Goal: Task Accomplishment & Management: Manage account settings

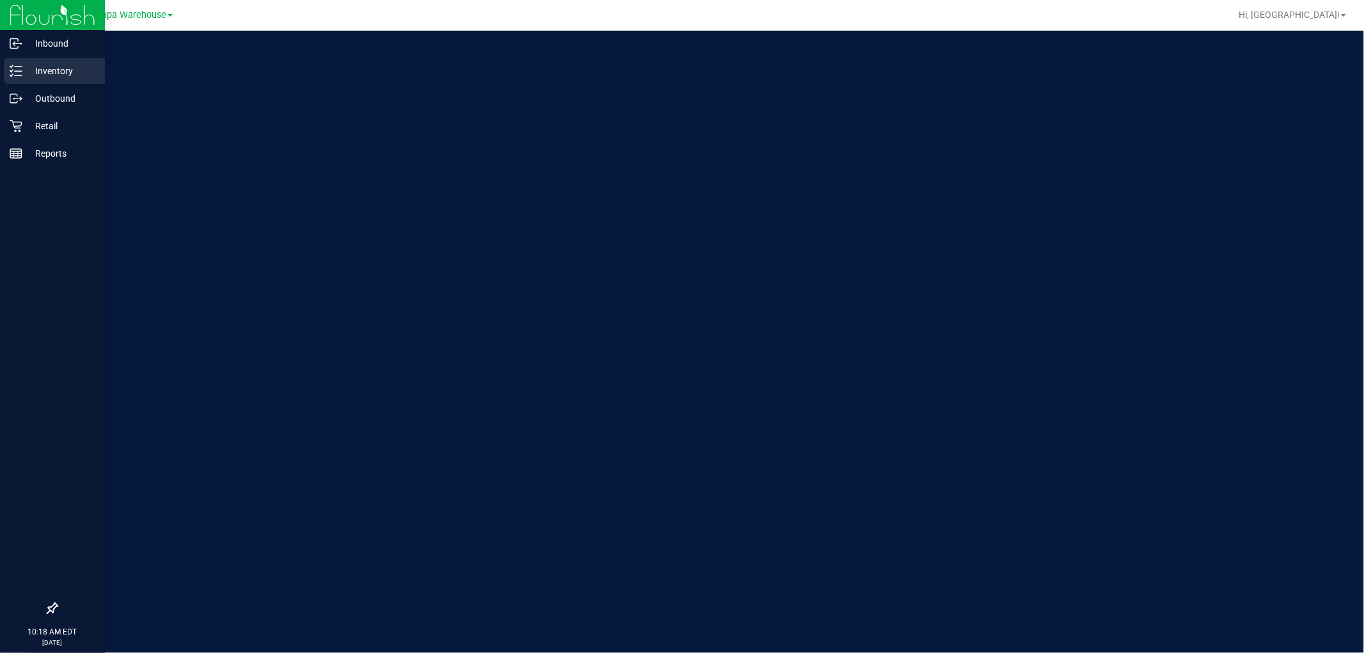
click at [33, 67] on p "Inventory" at bounding box center [60, 70] width 77 height 15
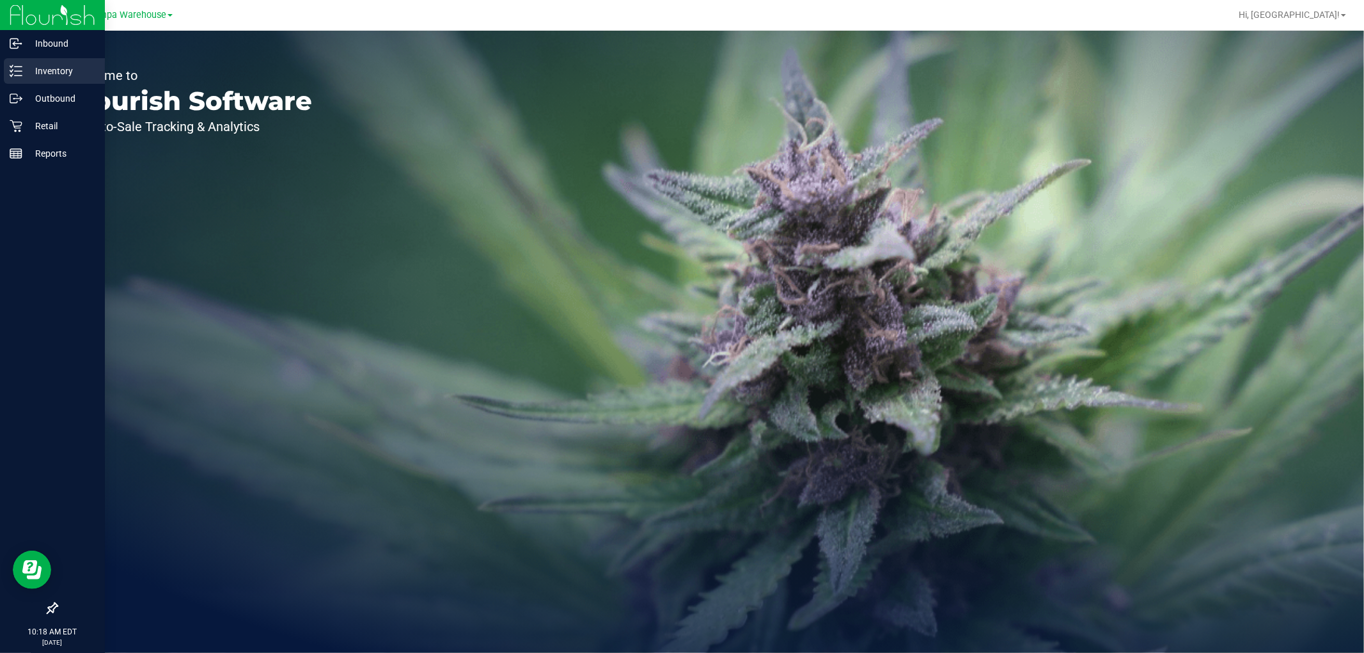
click at [33, 67] on p "Inventory" at bounding box center [60, 70] width 77 height 15
click at [50, 93] on p "Outbound" at bounding box center [60, 98] width 77 height 15
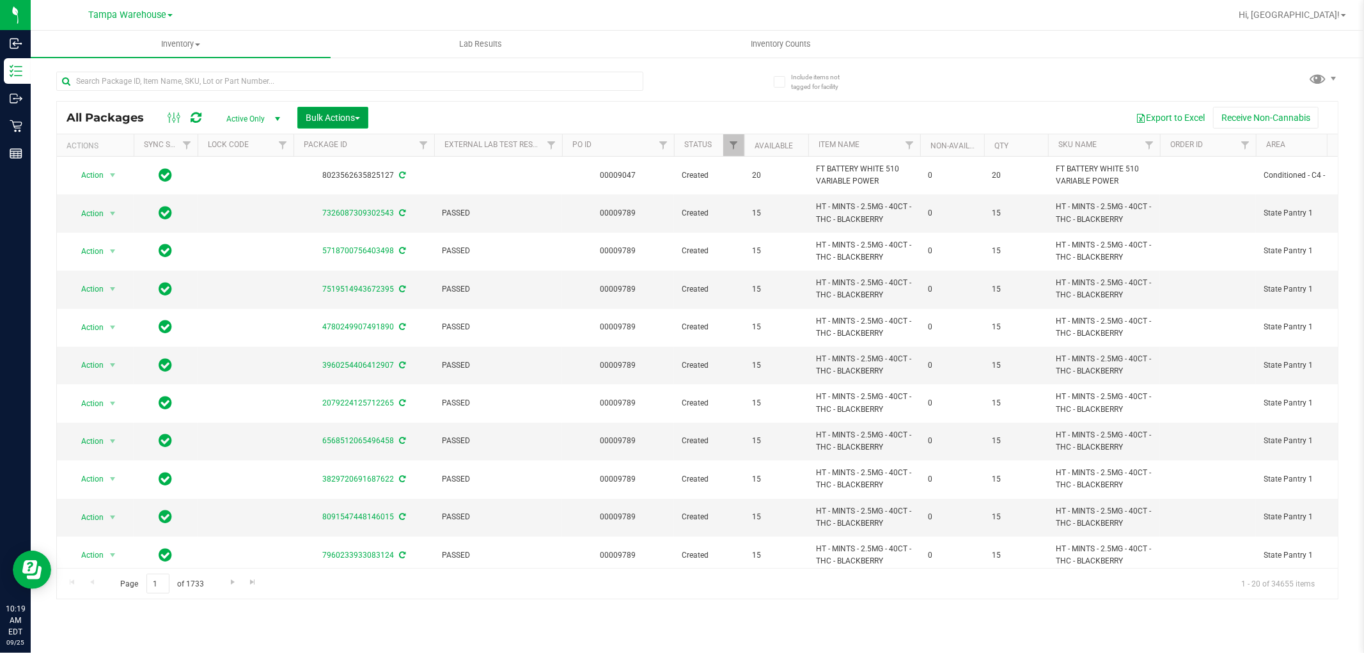
click at [350, 111] on button "Bulk Actions" at bounding box center [332, 118] width 71 height 22
click at [352, 139] on div "Add to outbound order" at bounding box center [357, 148] width 104 height 20
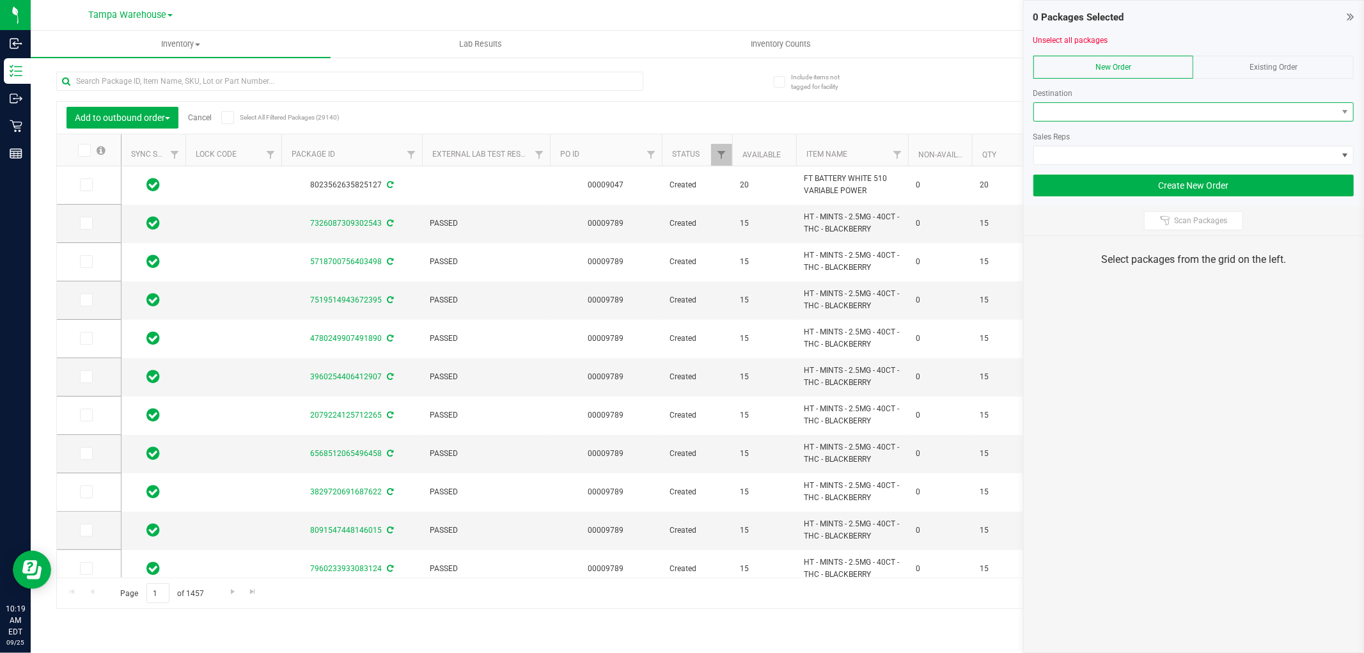
click at [1180, 117] on span at bounding box center [1185, 112] width 303 height 18
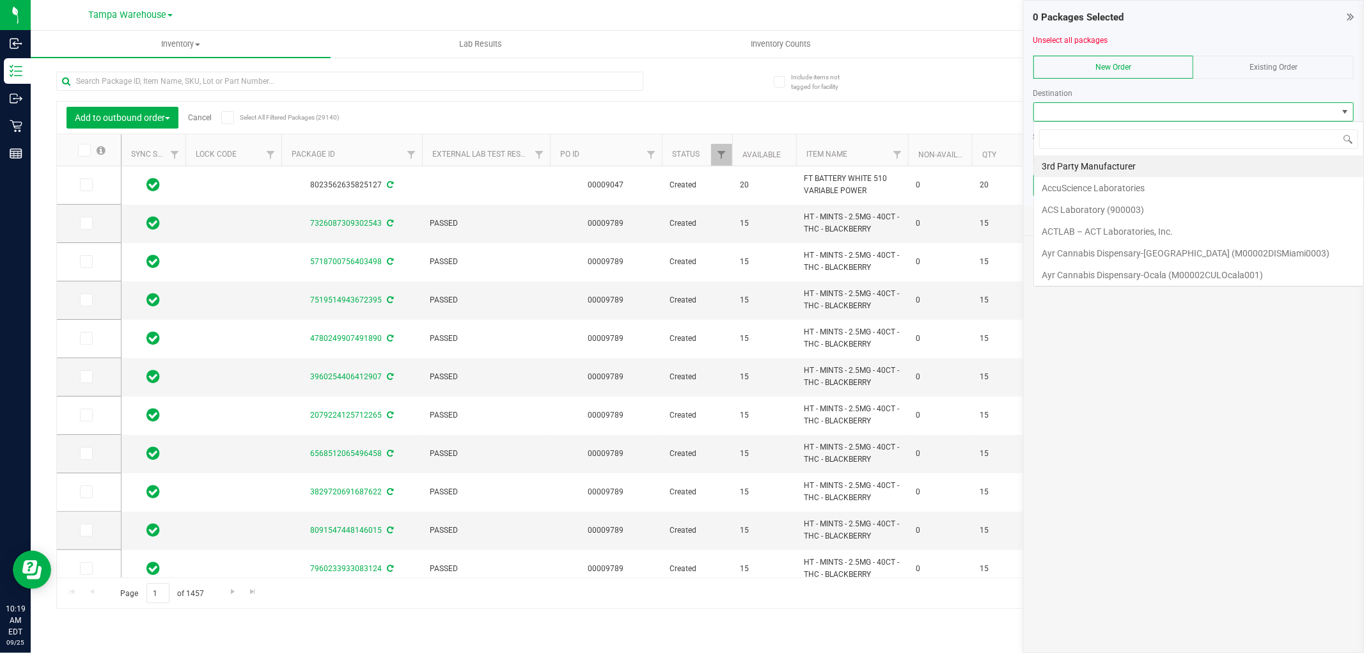
scroll to position [19, 320]
type input "jax"
click at [1092, 180] on li "JAX DC REP" at bounding box center [1193, 188] width 319 height 22
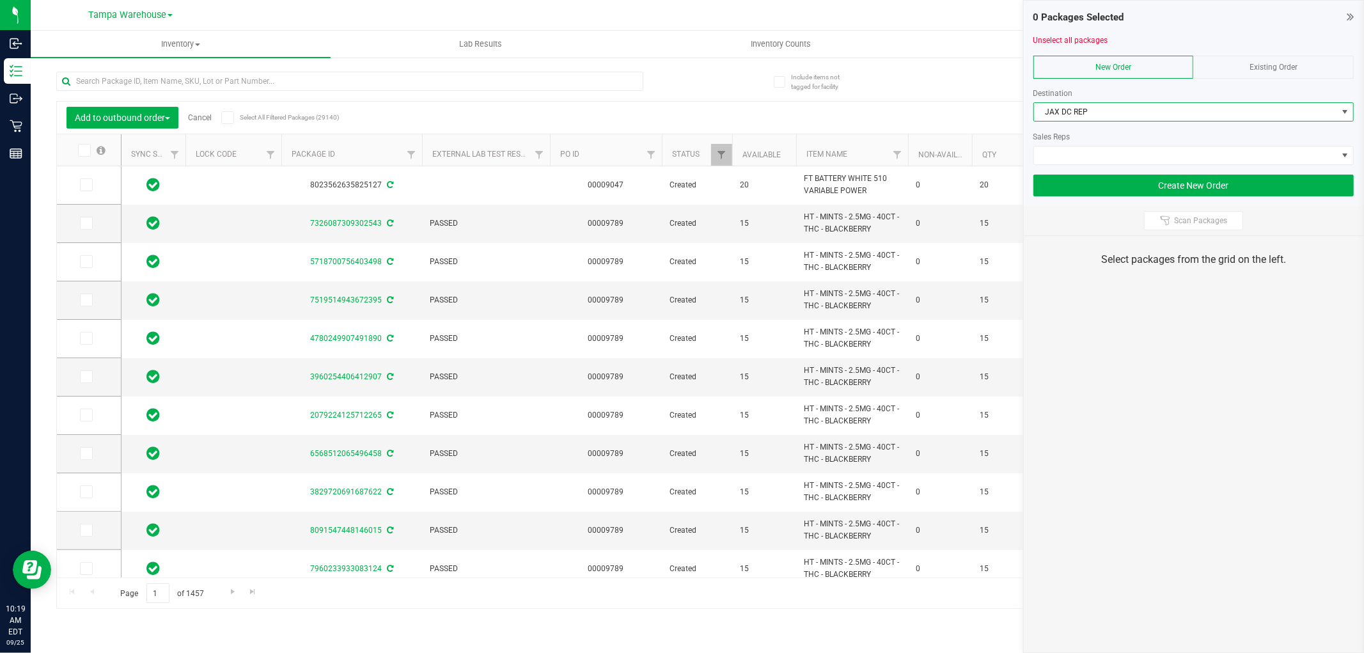
click at [1123, 143] on div "Sales Reps" at bounding box center [1194, 143] width 320 height 43
click at [1111, 162] on span at bounding box center [1185, 155] width 303 height 18
click at [1119, 154] on span at bounding box center [1185, 155] width 303 height 18
click at [1329, 152] on span at bounding box center [1185, 155] width 303 height 18
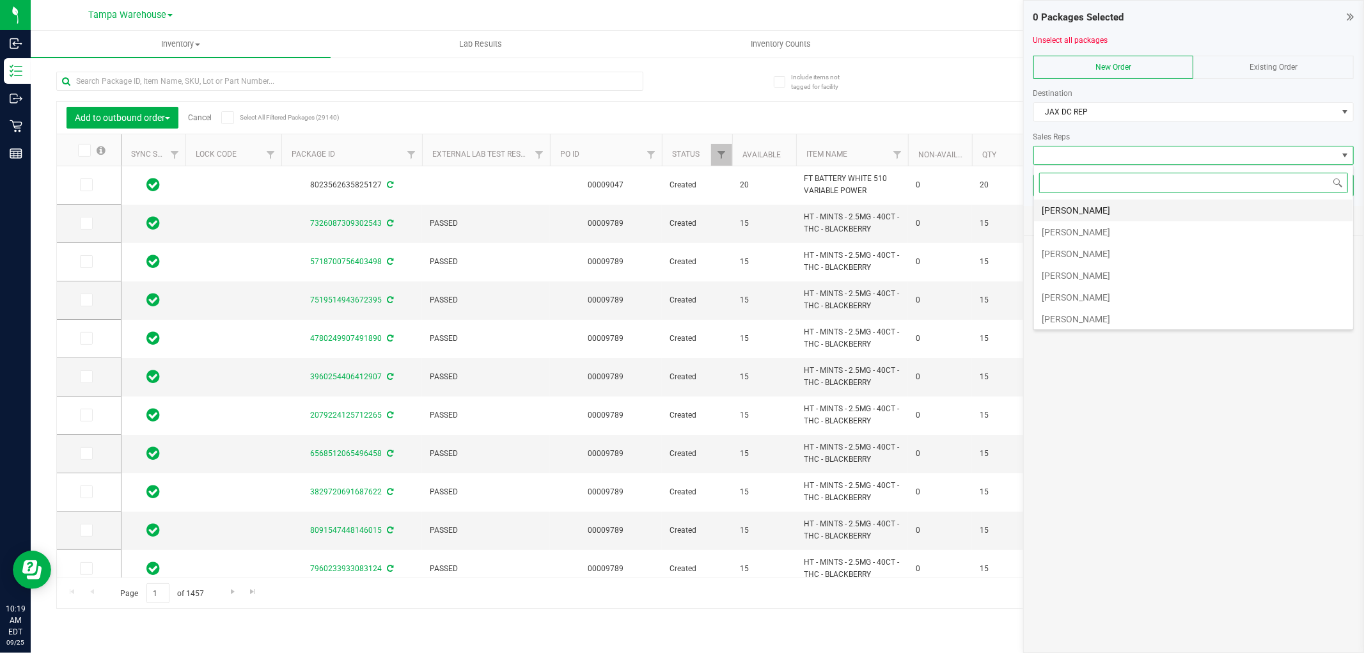
scroll to position [71, 0]
click at [1101, 264] on li "Sydney Maileoi" at bounding box center [1193, 270] width 319 height 22
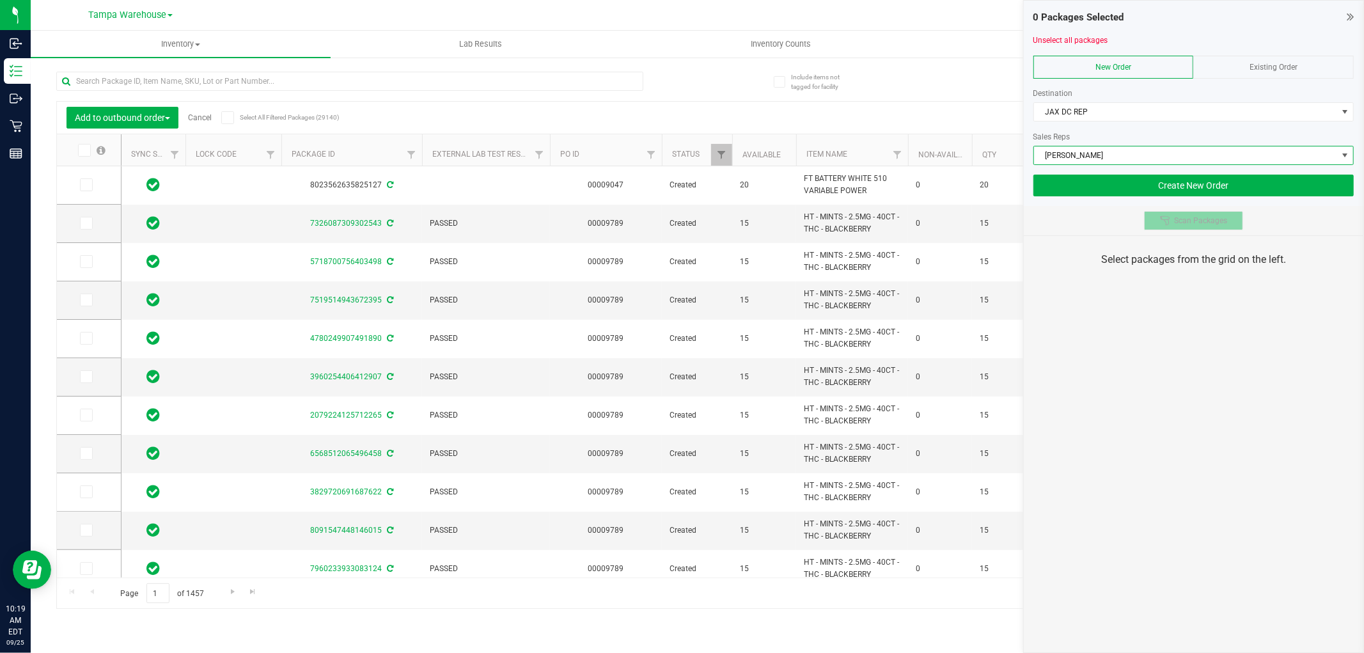
click at [1172, 223] on div at bounding box center [1167, 221] width 14 height 10
click at [1195, 379] on div "0 Packages Selected Unselect all packages New Order Existing Order Destination …" at bounding box center [1193, 326] width 341 height 653
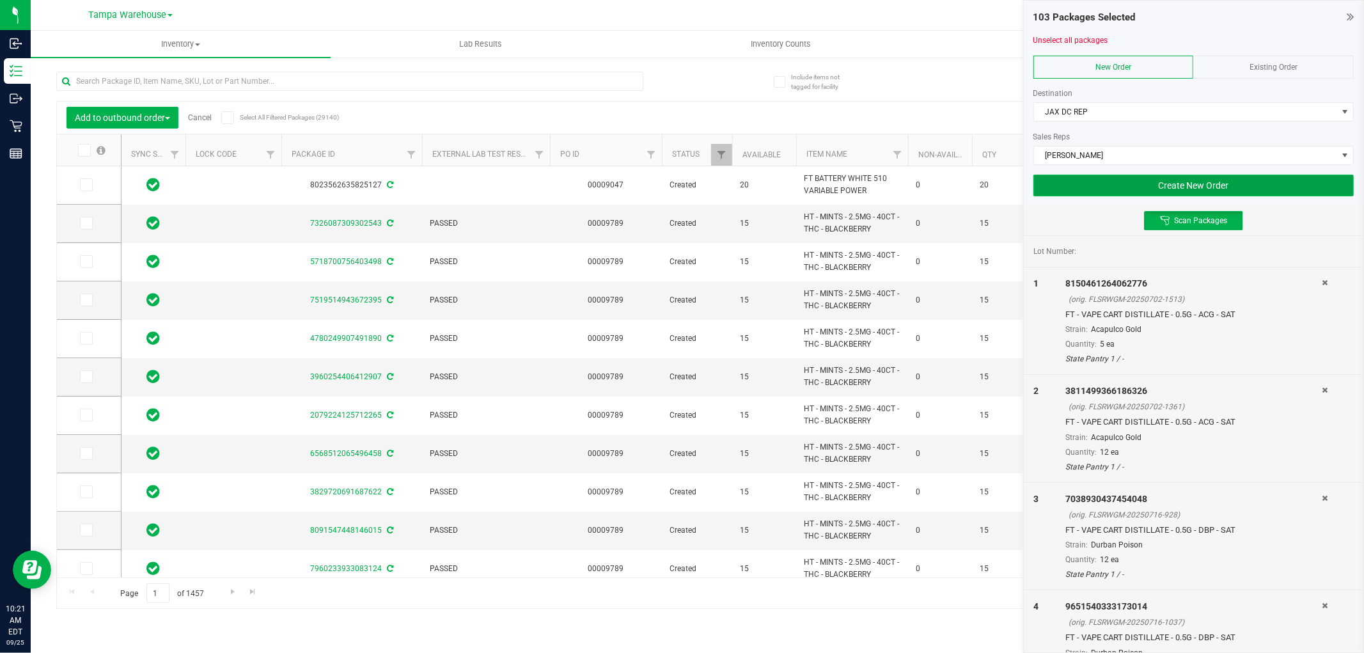
click at [1089, 188] on button "Create New Order" at bounding box center [1194, 186] width 320 height 22
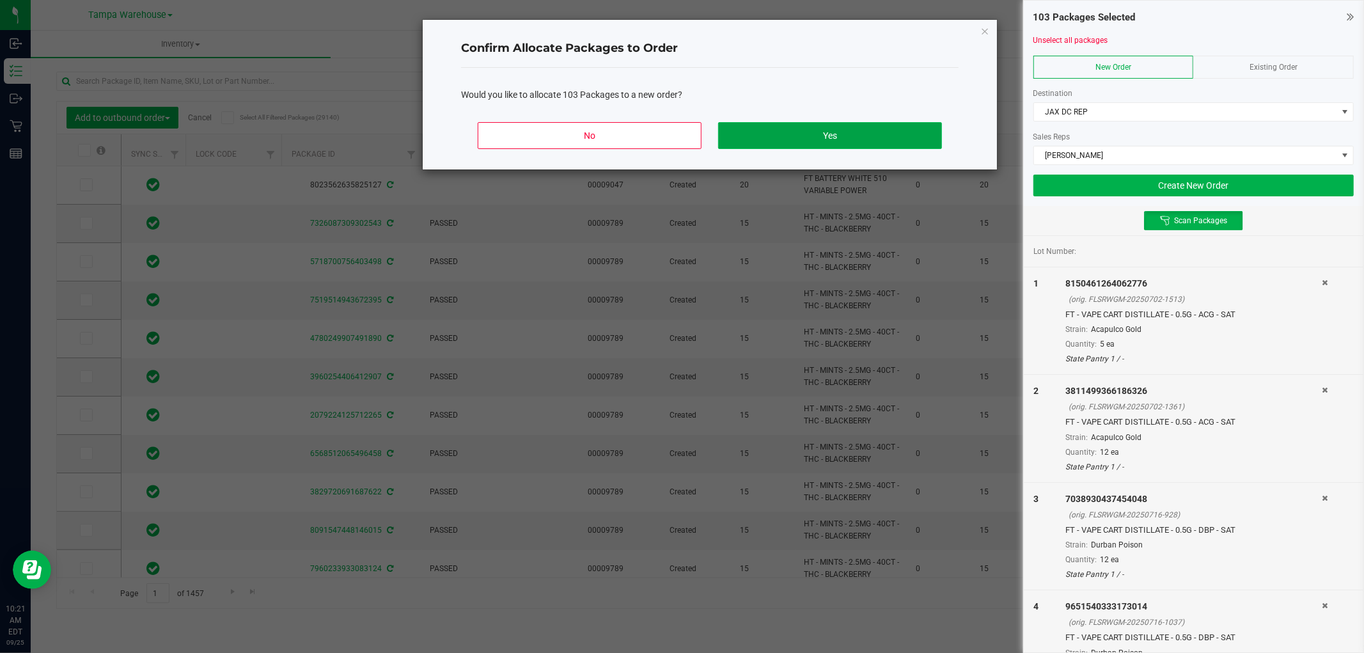
click at [875, 135] on button "Yes" at bounding box center [830, 135] width 224 height 27
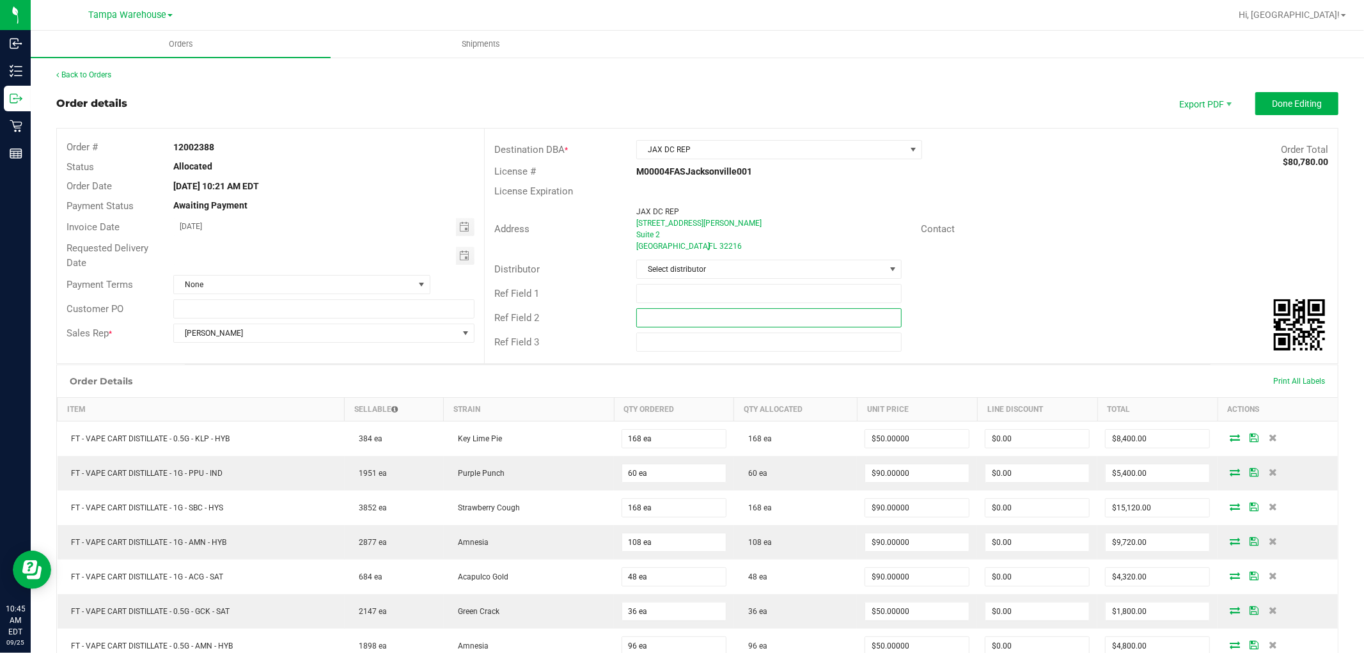
drag, startPoint x: 706, startPoint y: 325, endPoint x: 708, endPoint y: 309, distance: 16.2
click at [706, 324] on input "text" at bounding box center [768, 317] width 265 height 19
paste input "cannabis"
type input "cannabis"
click at [708, 291] on input "text" at bounding box center [768, 293] width 265 height 19
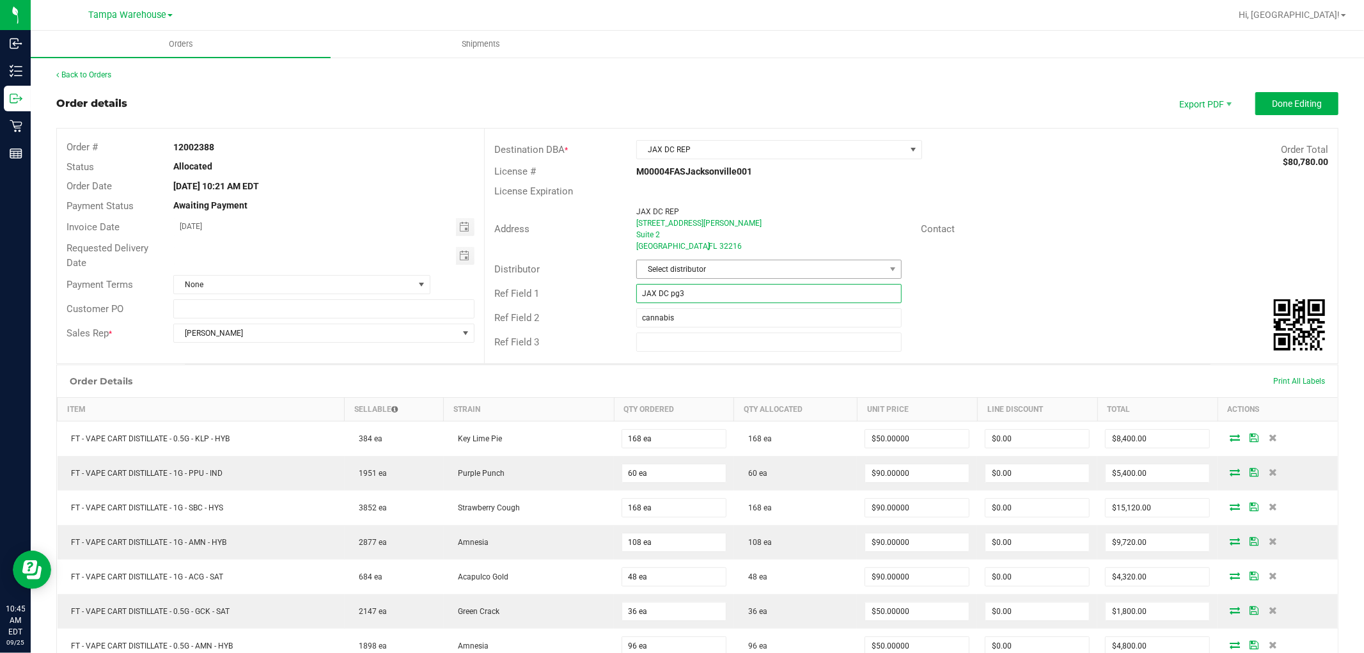
type input "JAX DC pg3"
click at [712, 267] on span "Select distributor" at bounding box center [761, 269] width 248 height 18
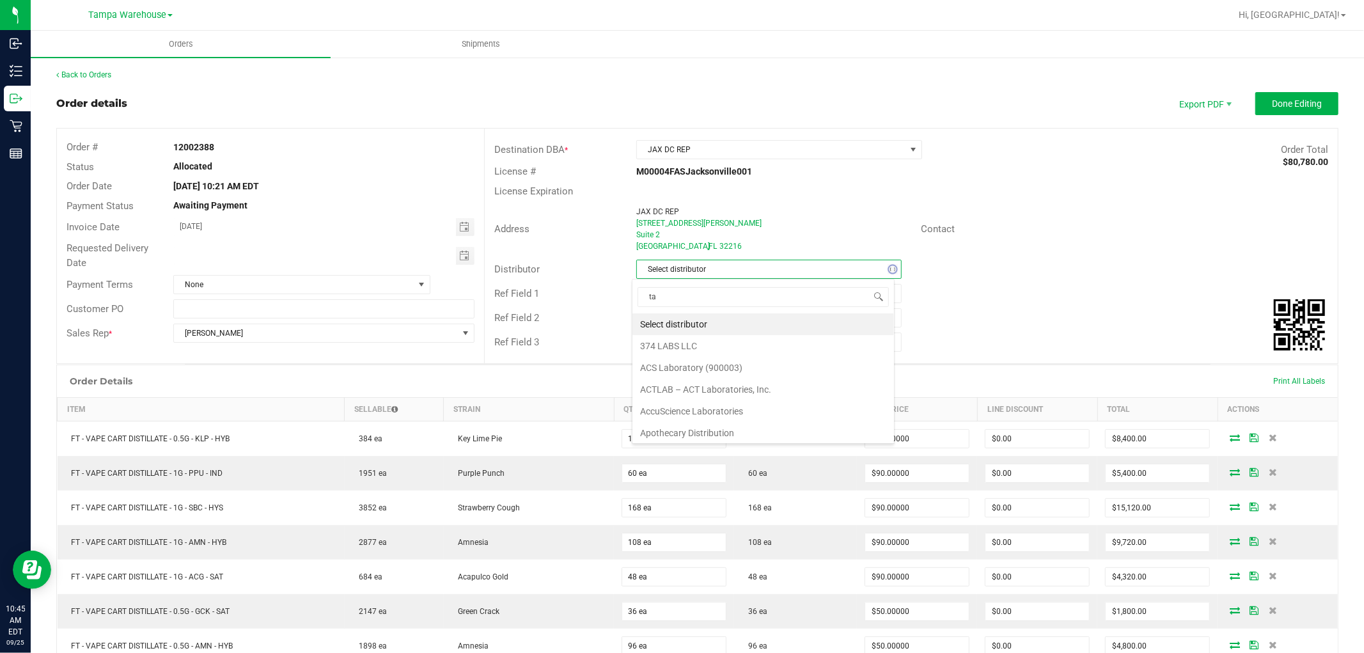
scroll to position [19, 263]
type input "tam"
click at [693, 347] on li "Tampa Warehouse" at bounding box center [764, 346] width 262 height 22
click at [467, 258] on span "Toggle calendar" at bounding box center [465, 256] width 19 height 18
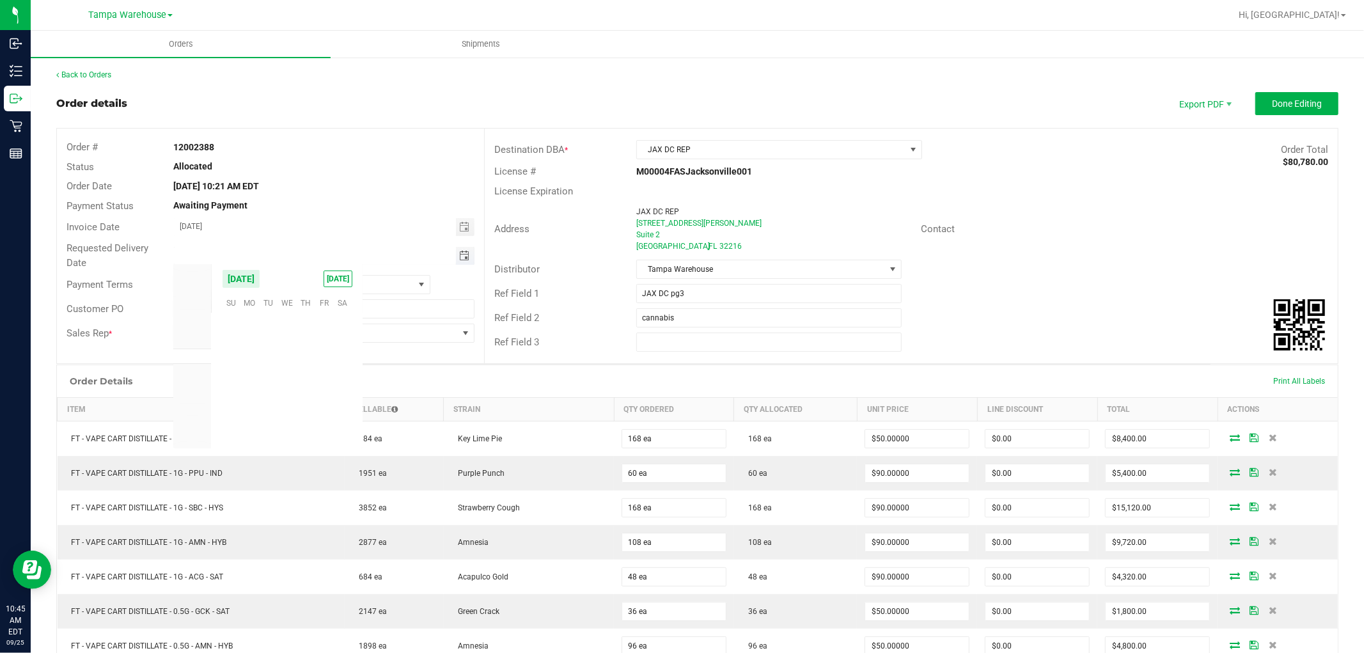
scroll to position [207458, 0]
click at [324, 381] on span "26" at bounding box center [324, 385] width 19 height 20
type input "09/26/2025"
click at [1291, 104] on span "Done Editing" at bounding box center [1297, 104] width 50 height 10
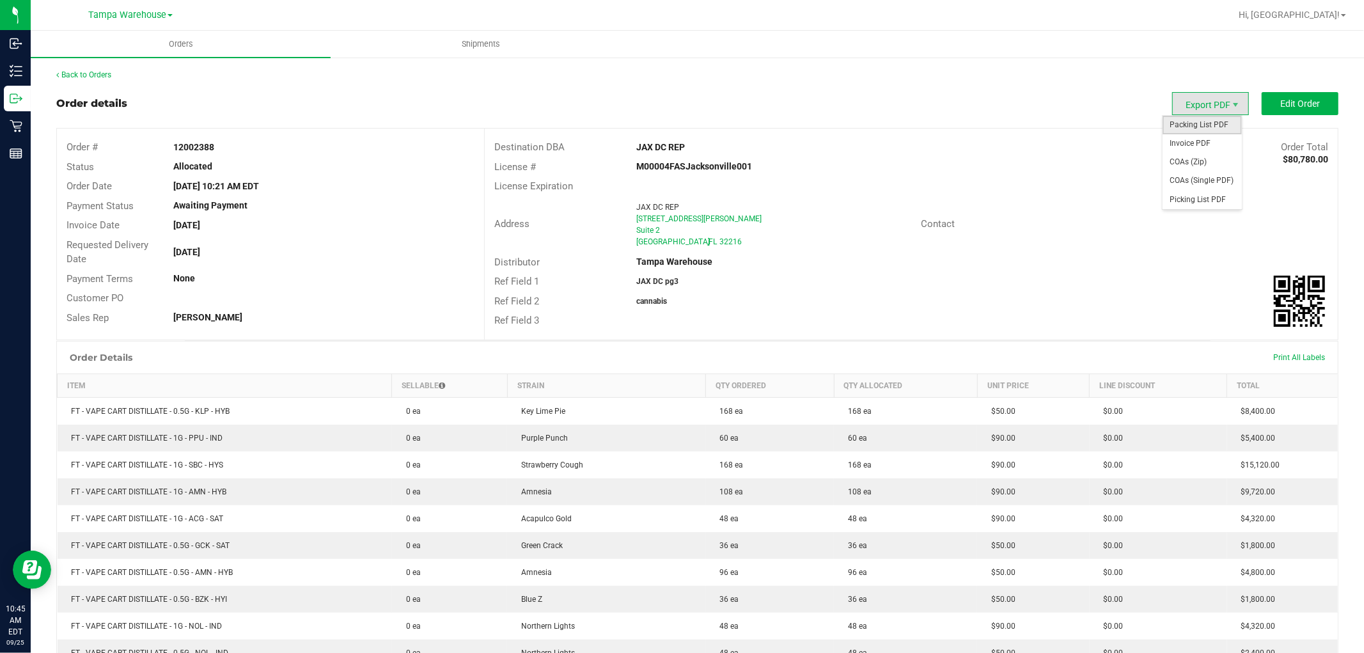
click at [1195, 129] on span "Packing List PDF" at bounding box center [1202, 125] width 79 height 19
